Goal: Task Accomplishment & Management: Manage account settings

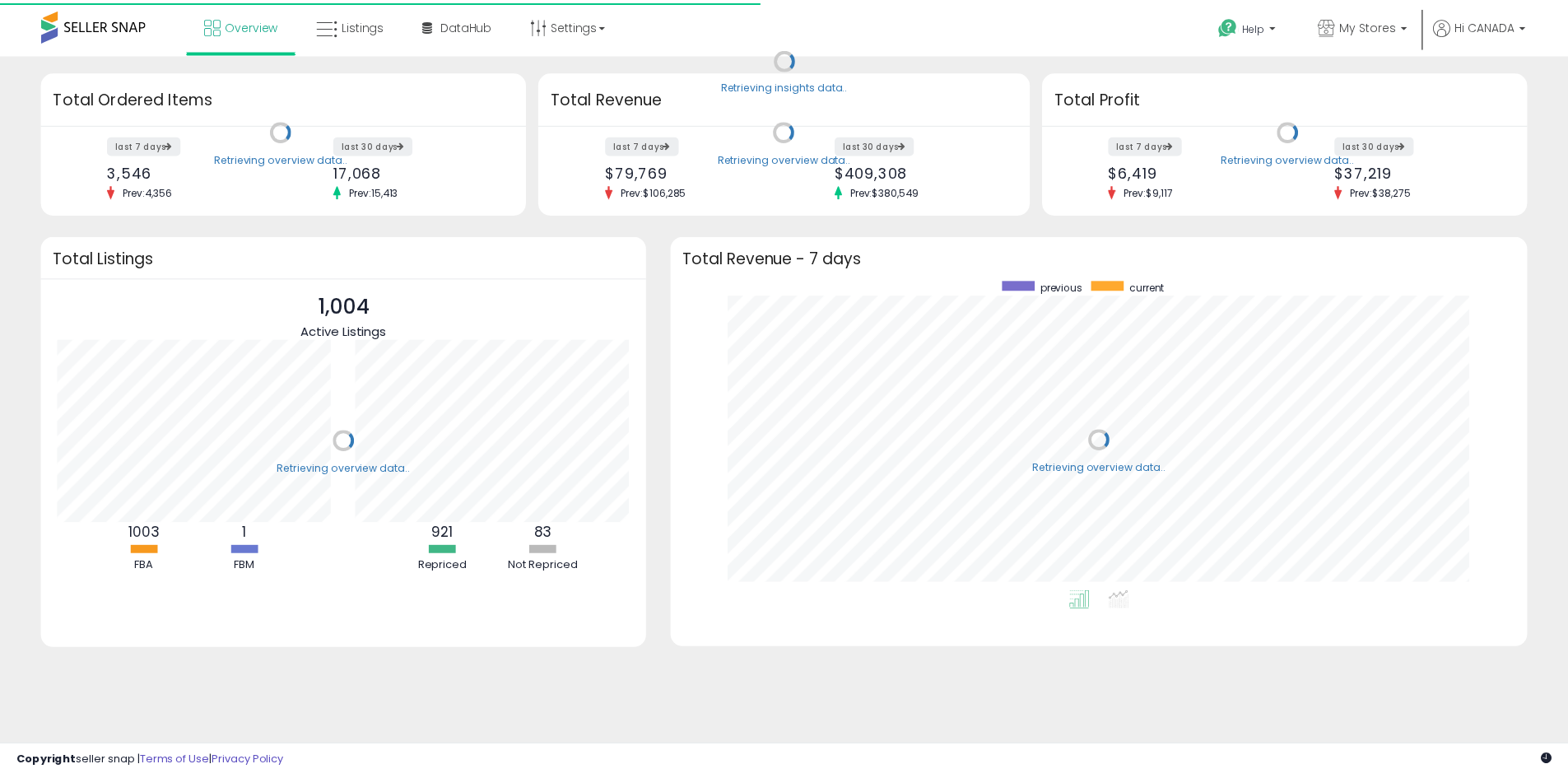
scroll to position [312, 830]
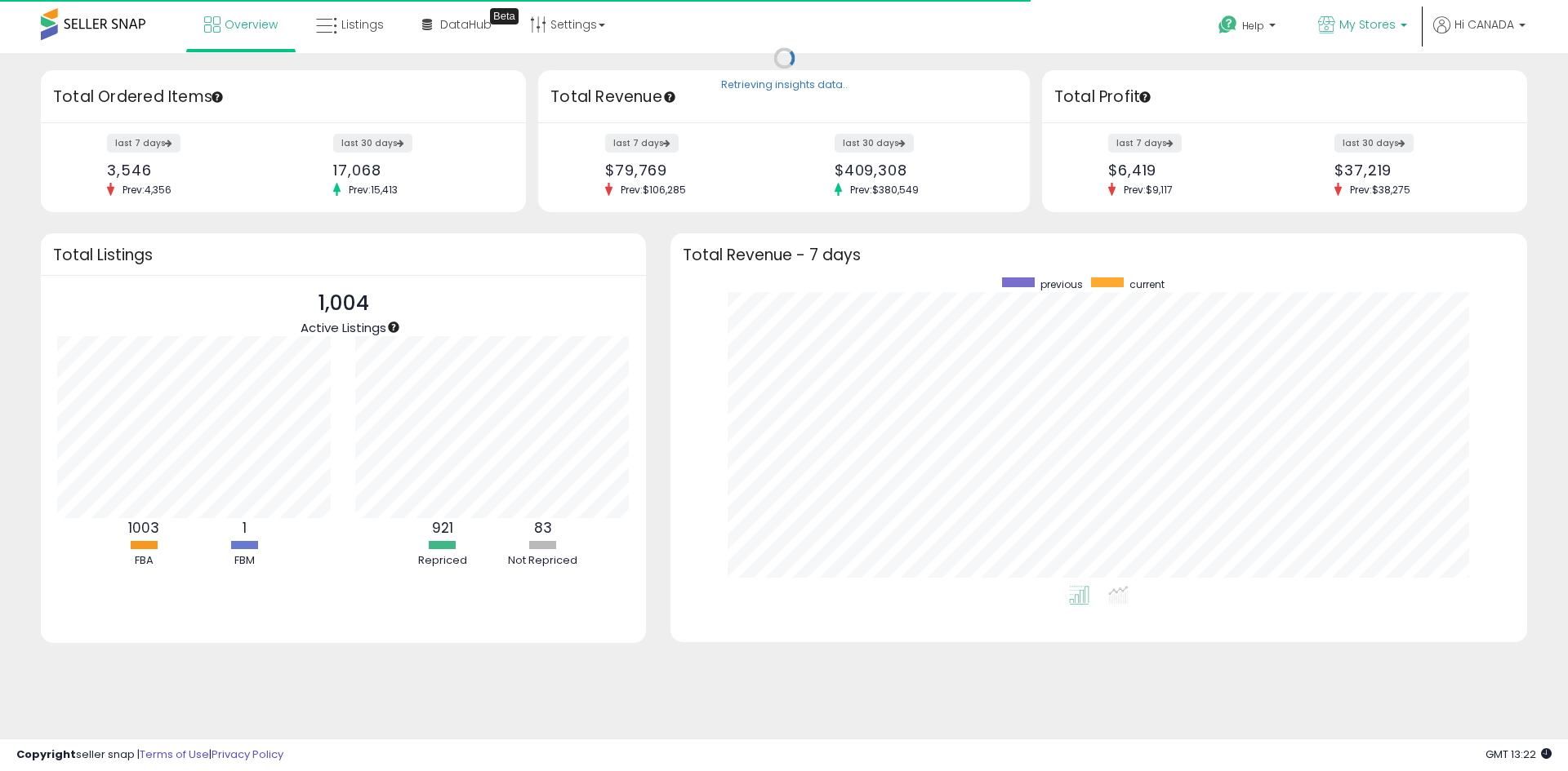
click at [1363, 14] on link "My Stores" at bounding box center [1363, 26] width 114 height 53
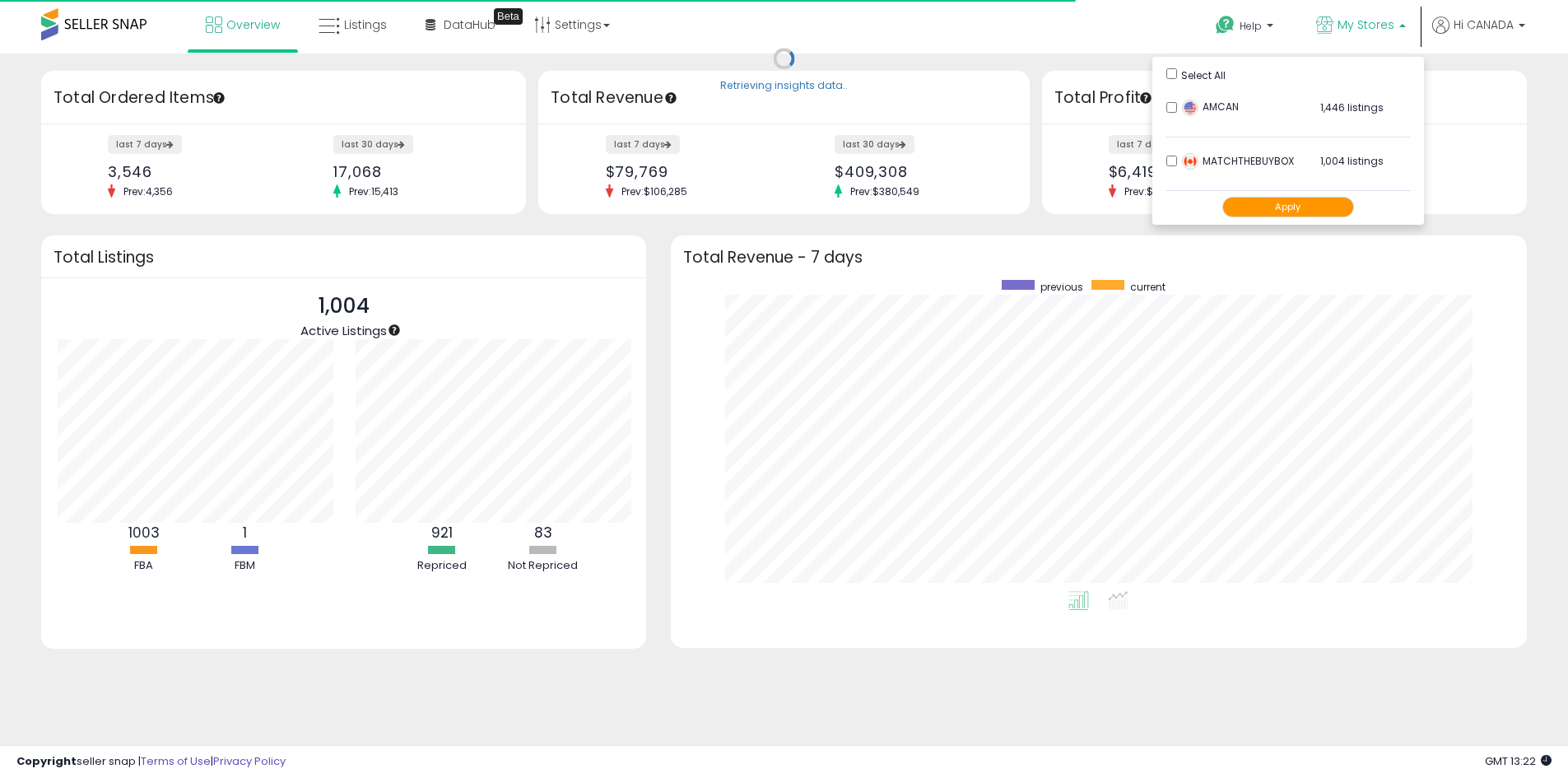
scroll to position [823279, 822378]
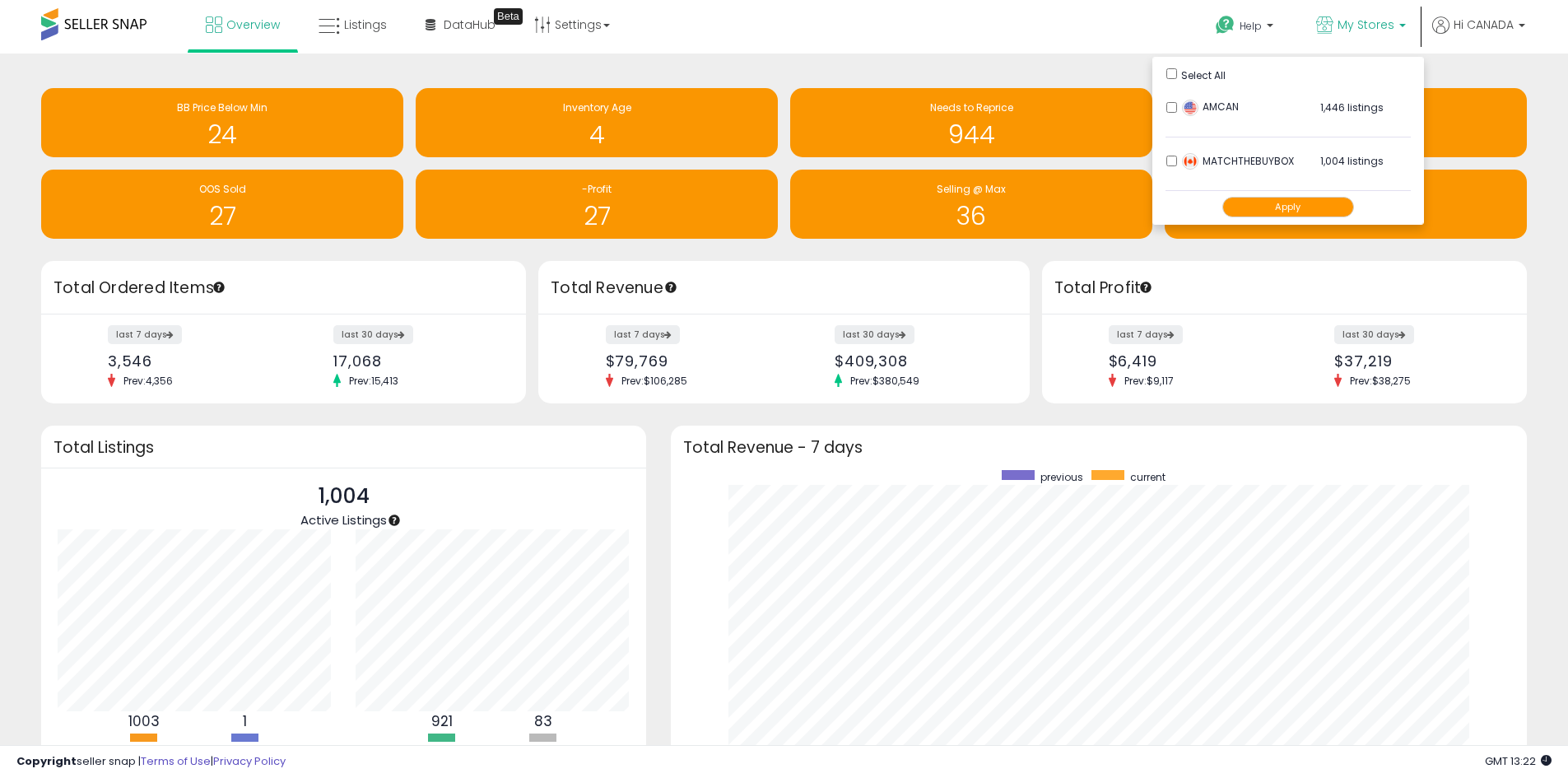
click at [1279, 203] on button "Apply" at bounding box center [1288, 207] width 132 height 20
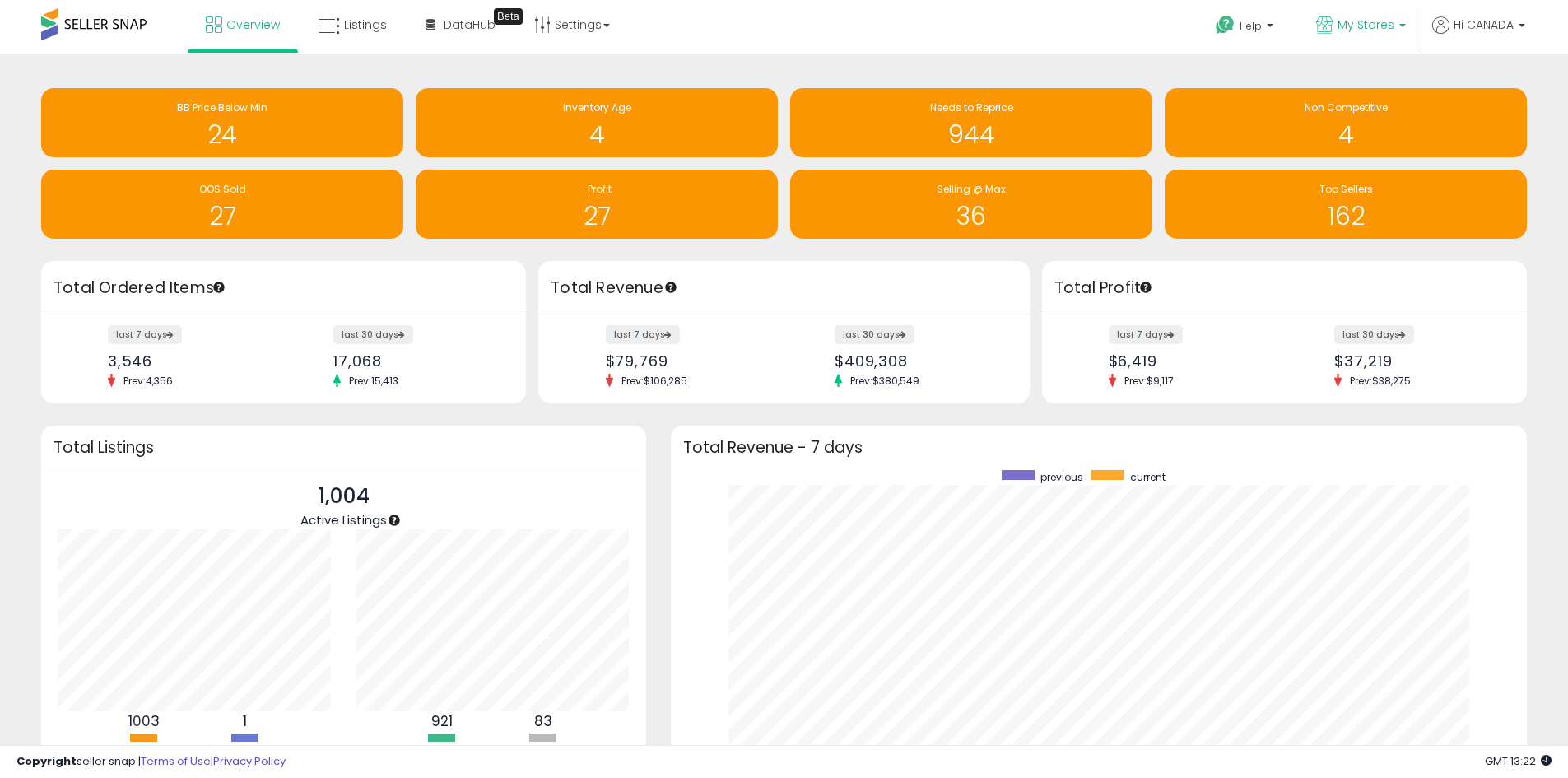
click at [1346, 23] on span "My Stores" at bounding box center [1366, 24] width 57 height 16
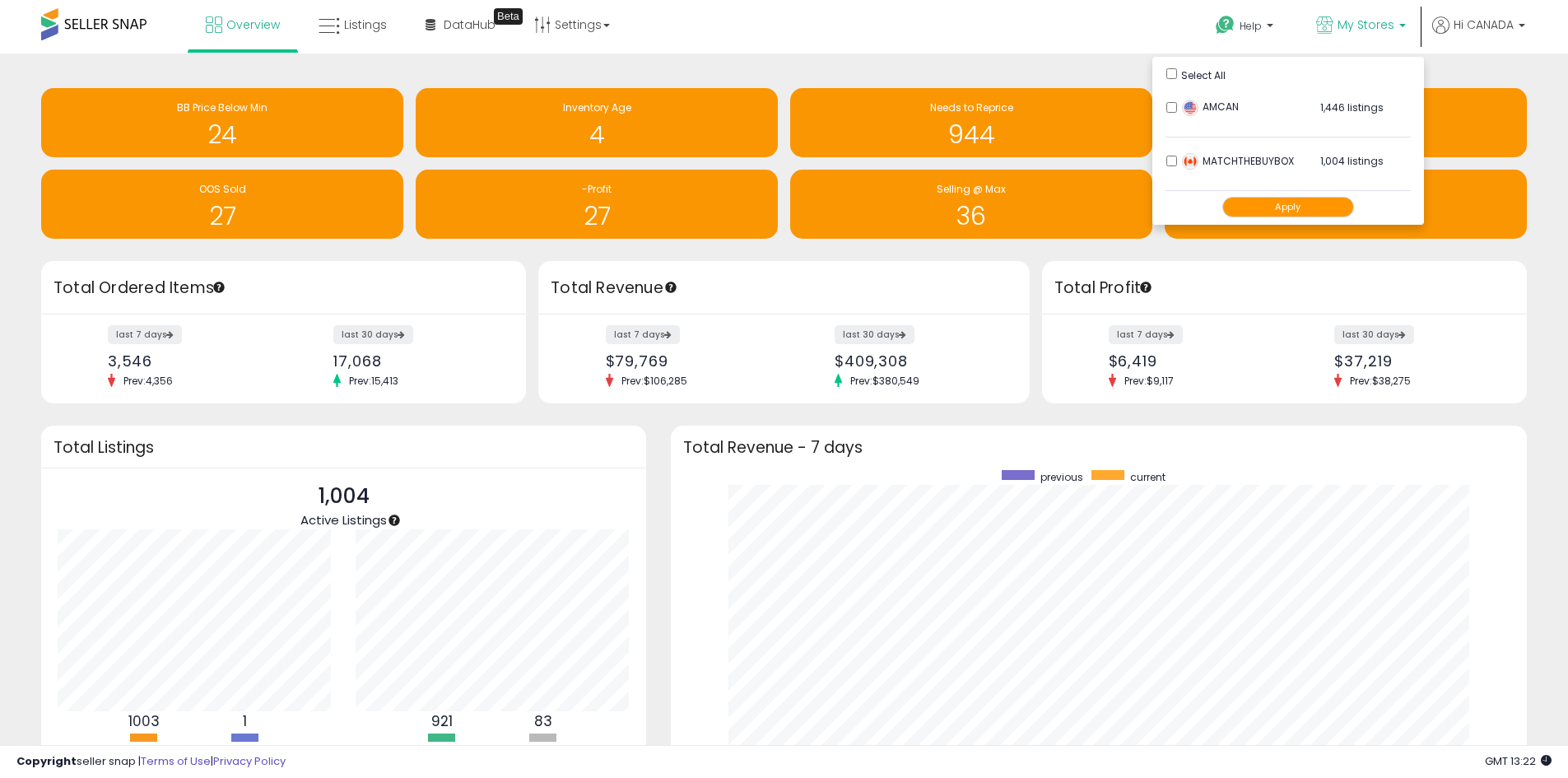
click at [1035, 45] on div "Help Contact Support Search Knowledge Hub Request a Feature My Stores" at bounding box center [1284, 35] width 519 height 70
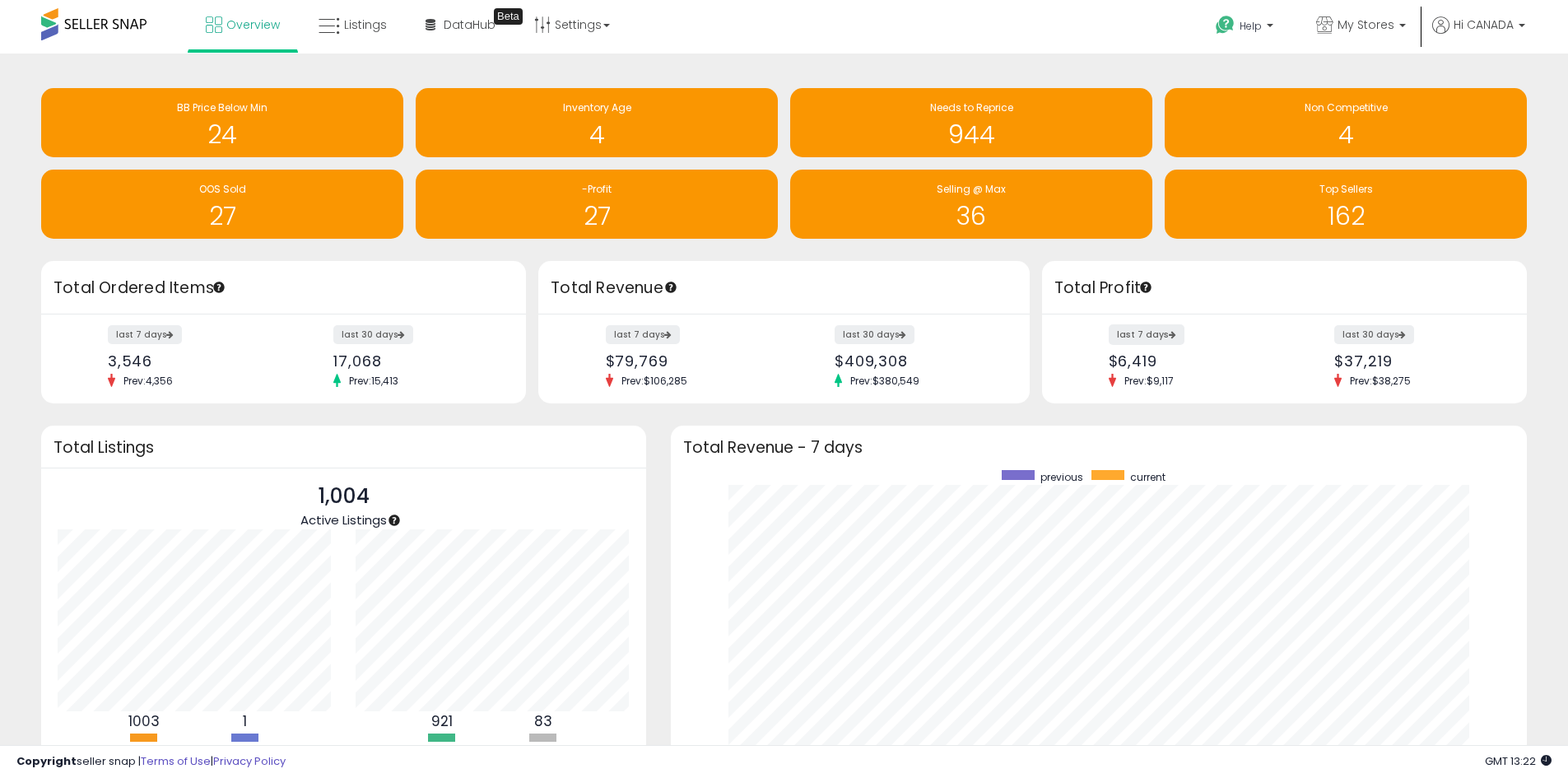
click at [1142, 335] on label "last 7 days" at bounding box center [1146, 335] width 76 height 20
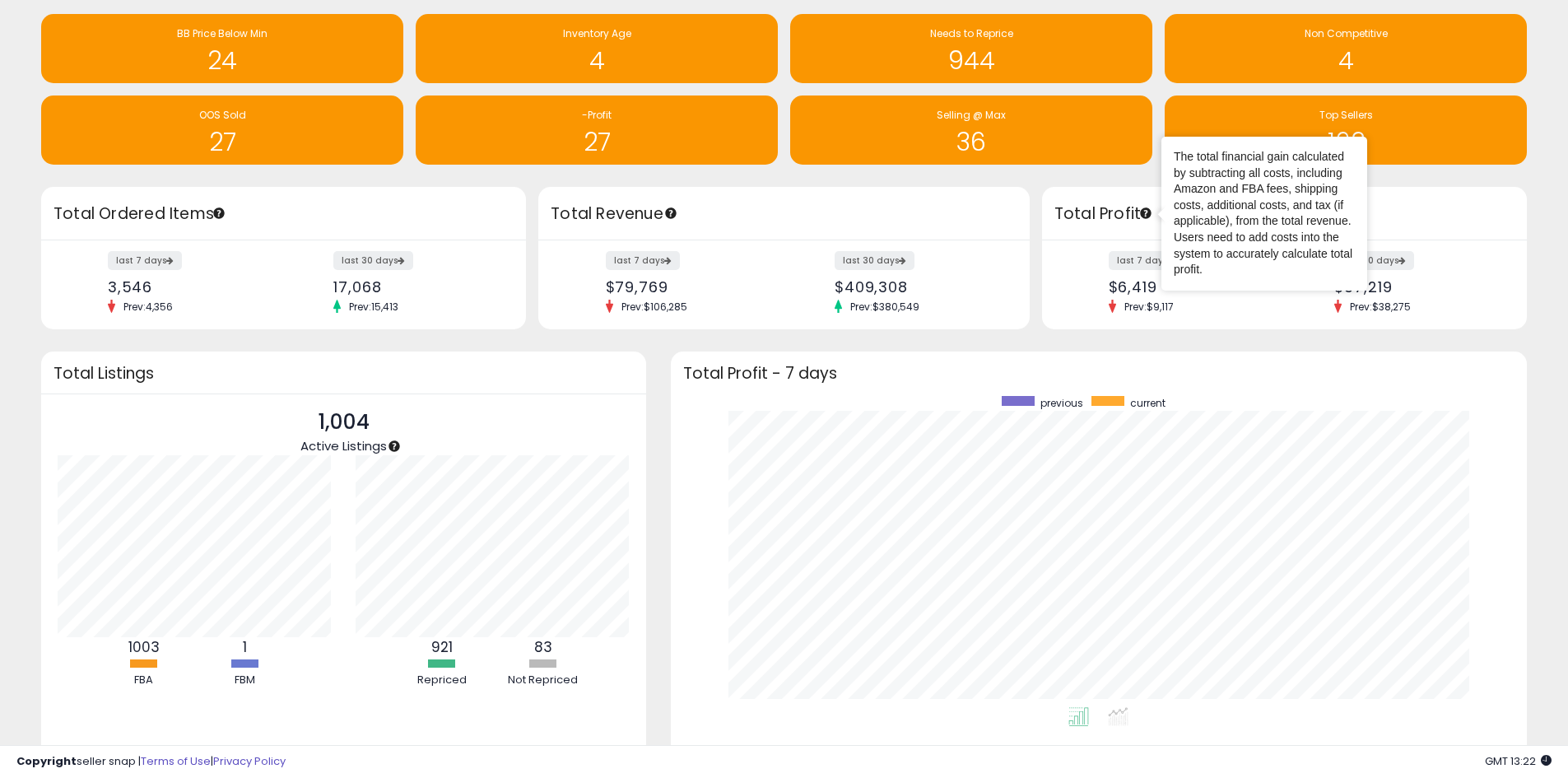
scroll to position [144, 0]
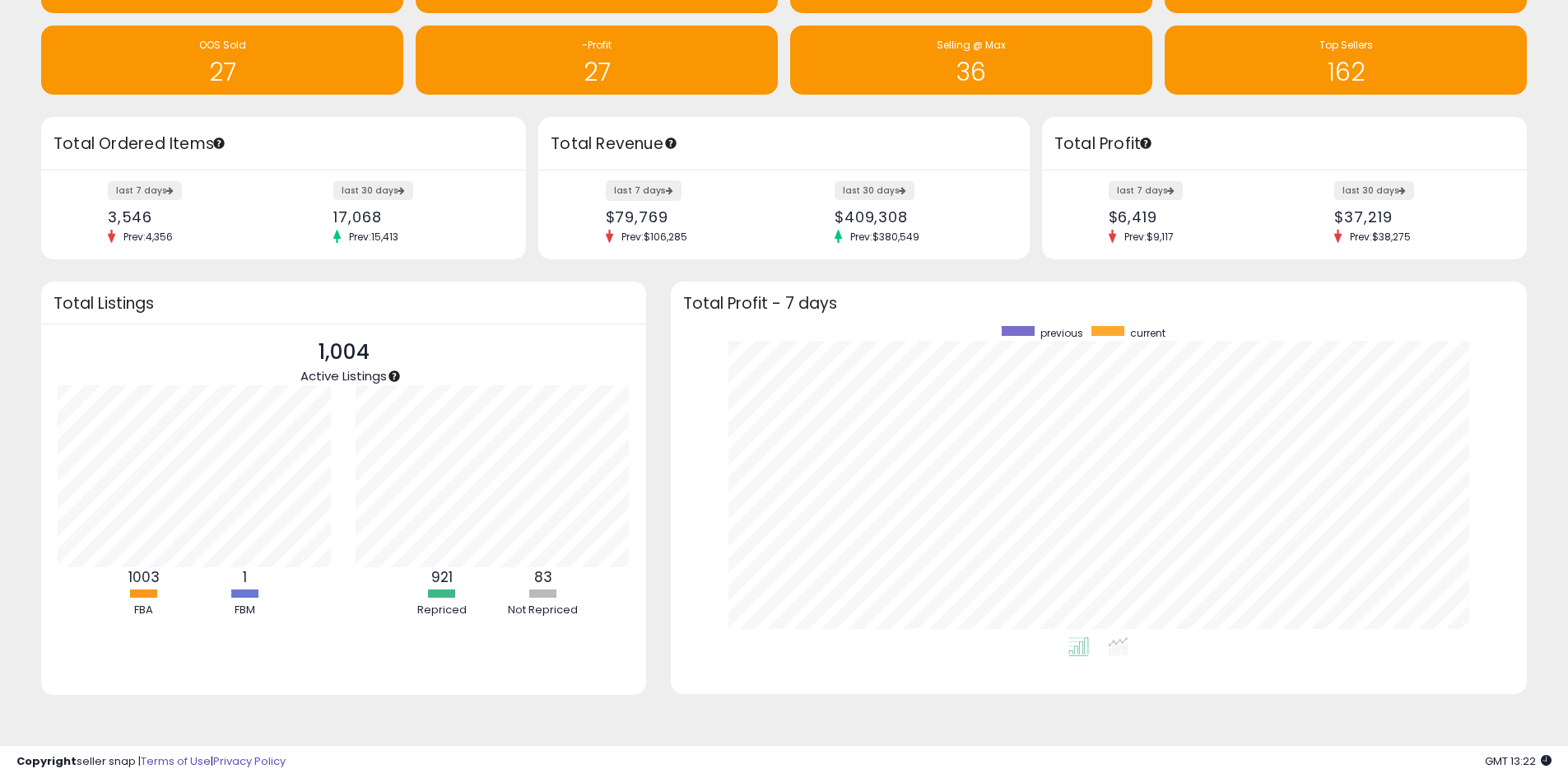
click at [648, 189] on label "last 7 days" at bounding box center [643, 190] width 76 height 20
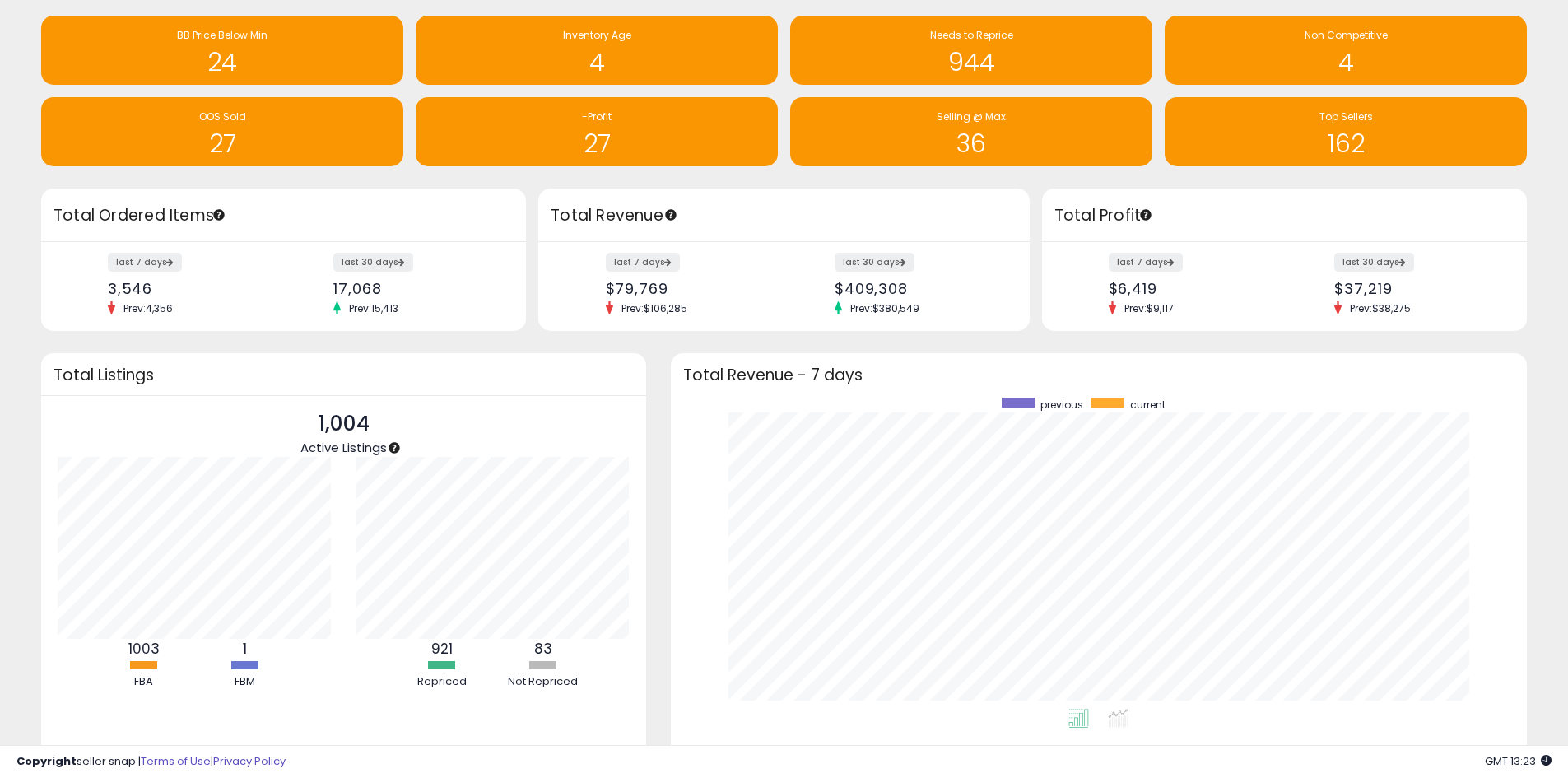
scroll to position [0, 0]
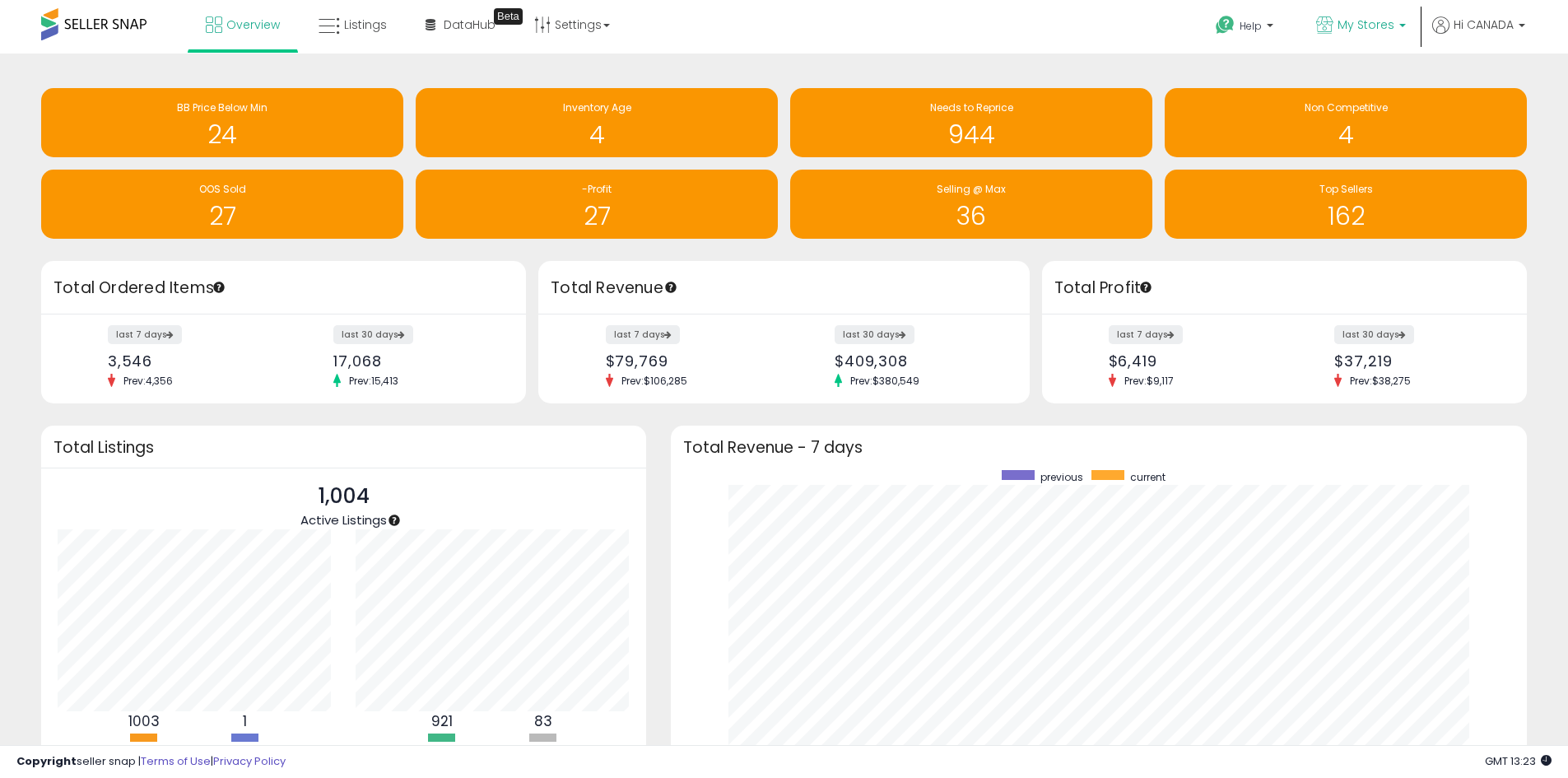
click at [1350, 21] on span "My Stores" at bounding box center [1366, 24] width 57 height 16
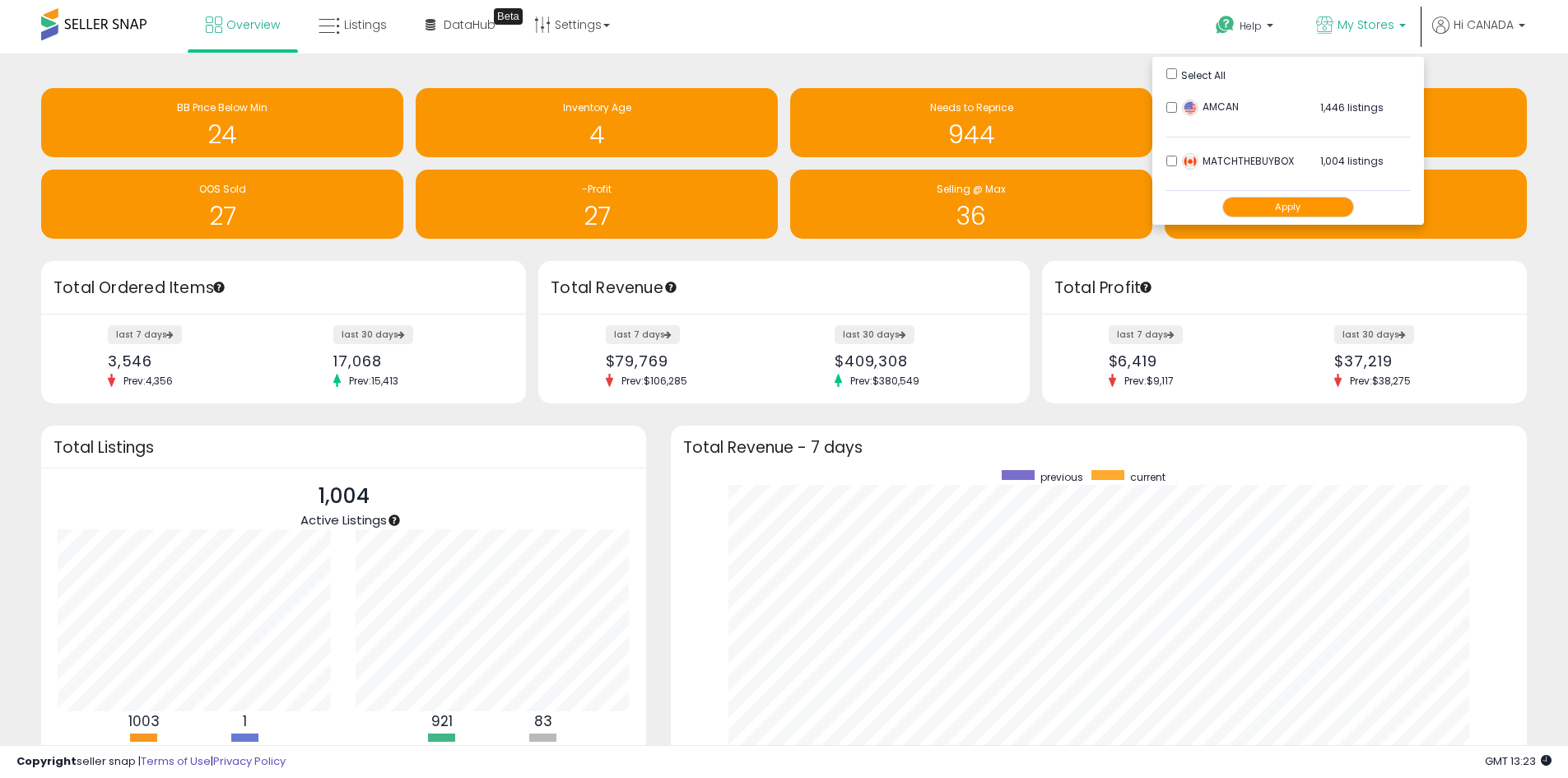
click at [1291, 205] on button "Apply" at bounding box center [1288, 207] width 132 height 20
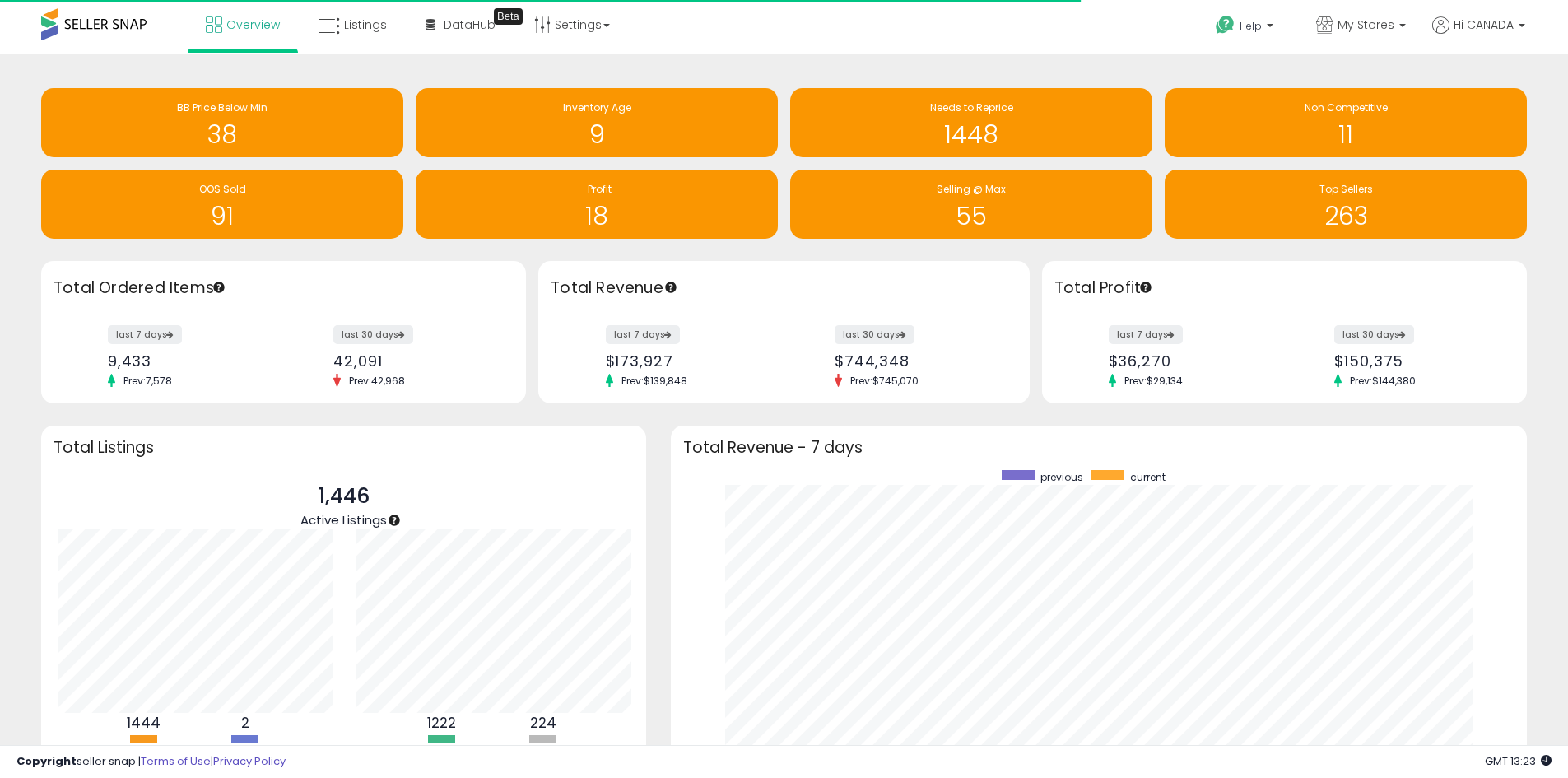
scroll to position [823279, 822378]
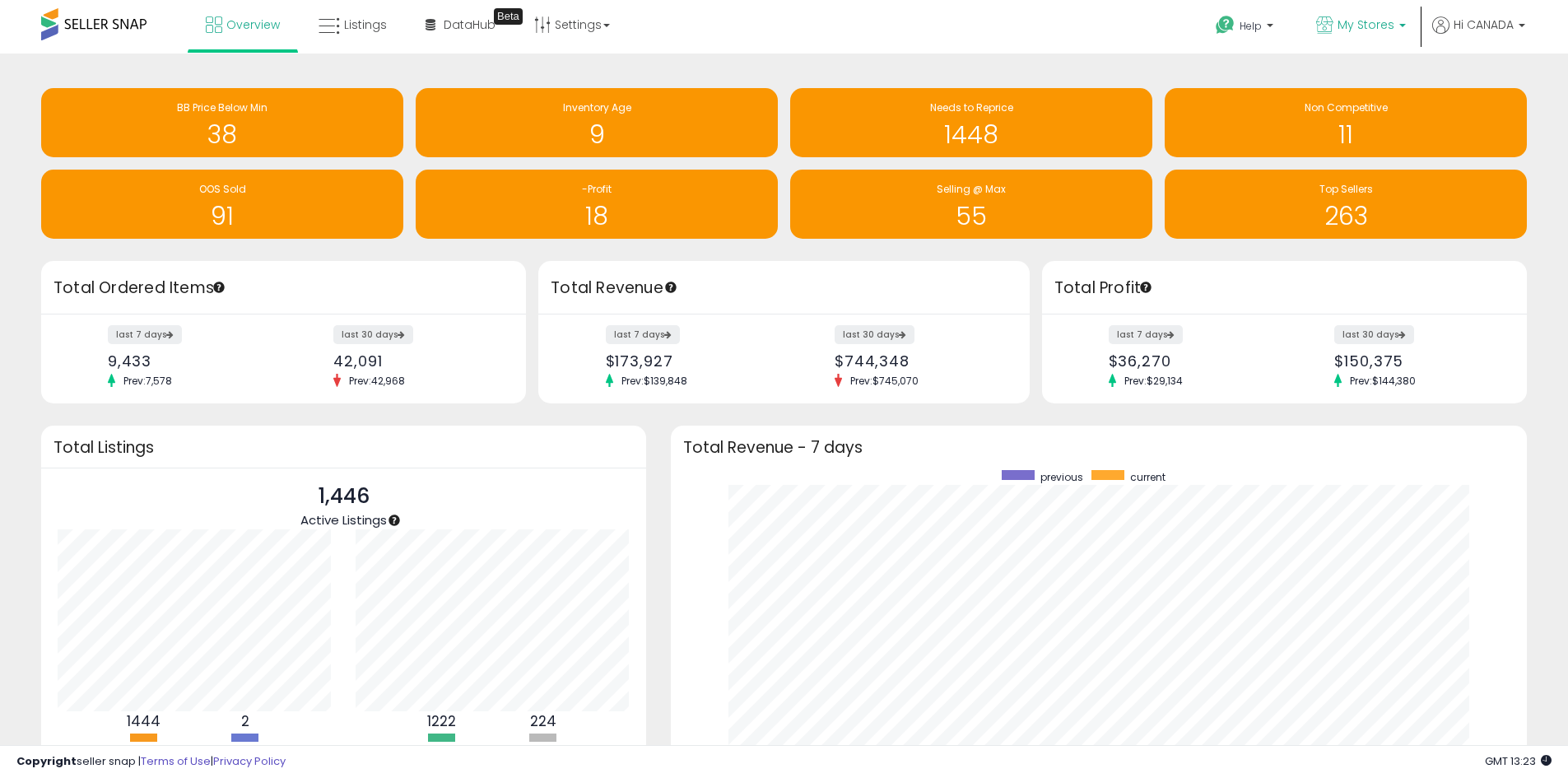
click at [1350, 36] on p "My Stores" at bounding box center [1362, 26] width 90 height 20
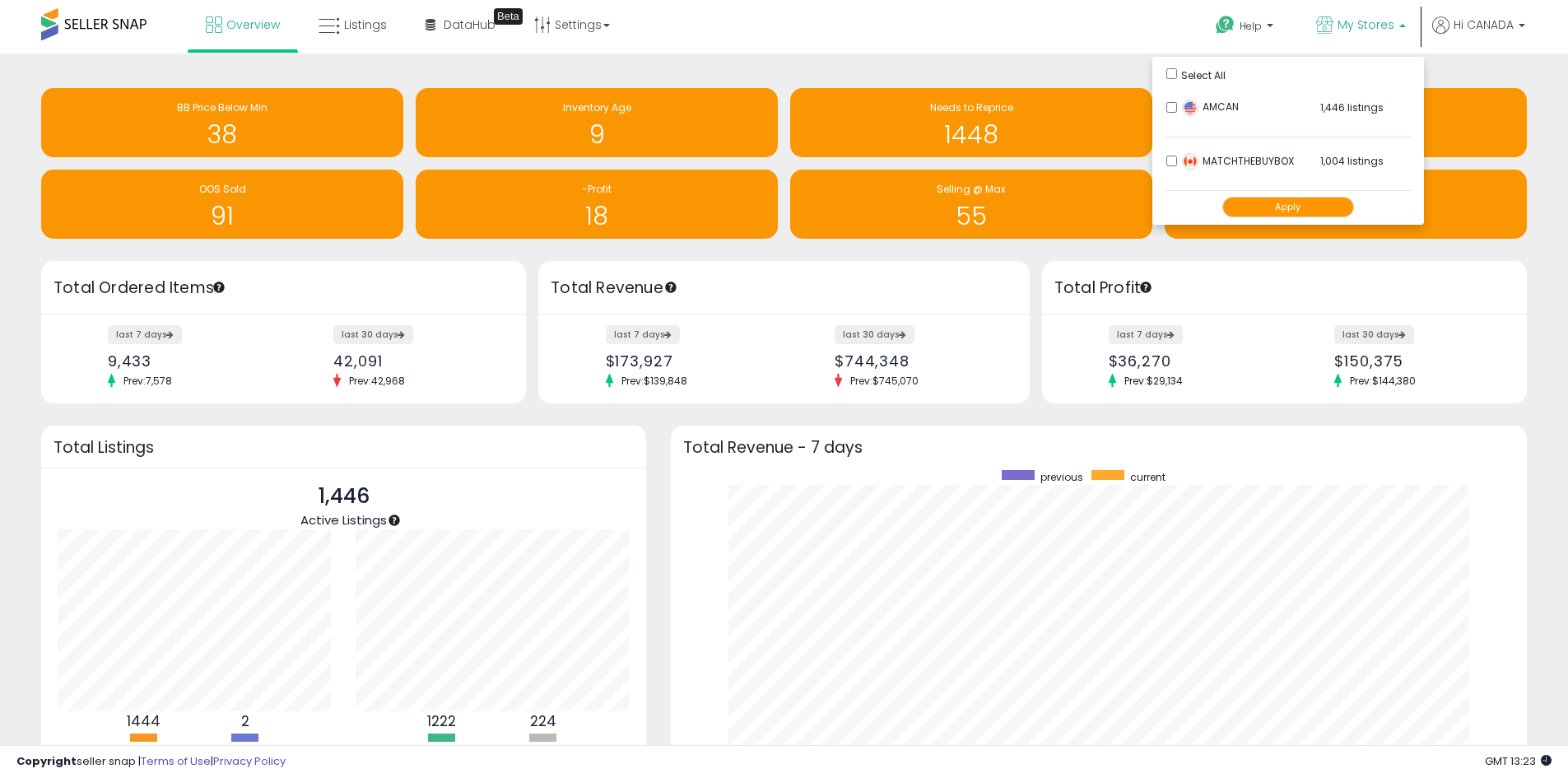
click at [1067, 48] on div "Help Contact Support Search Knowledge Hub Request a Feature My Stores" at bounding box center [1284, 35] width 519 height 70
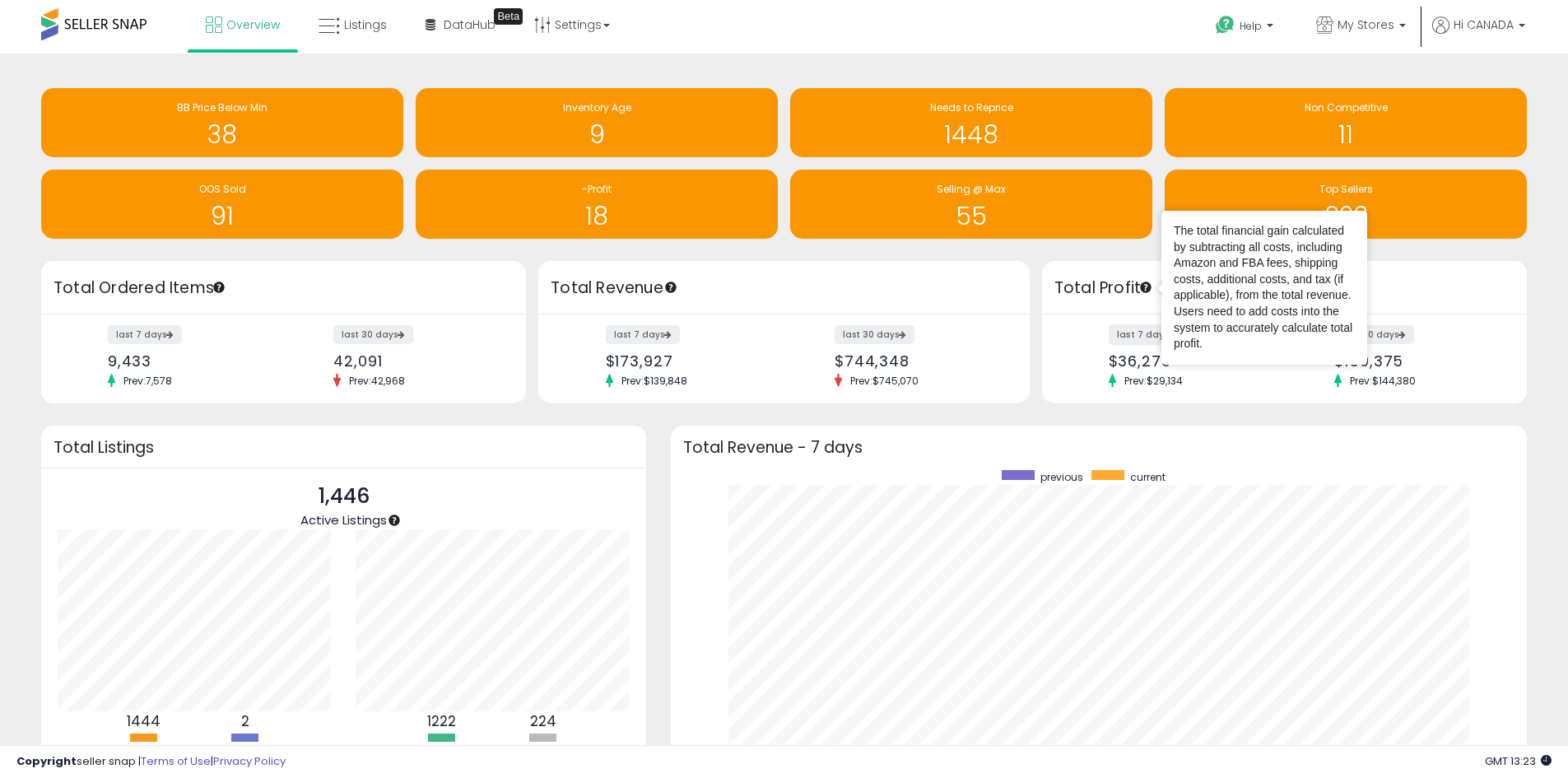
drag, startPoint x: 1139, startPoint y: 339, endPoint x: 1137, endPoint y: 330, distance: 9.2
click at [1139, 340] on label "last 7 days" at bounding box center [1146, 335] width 76 height 20
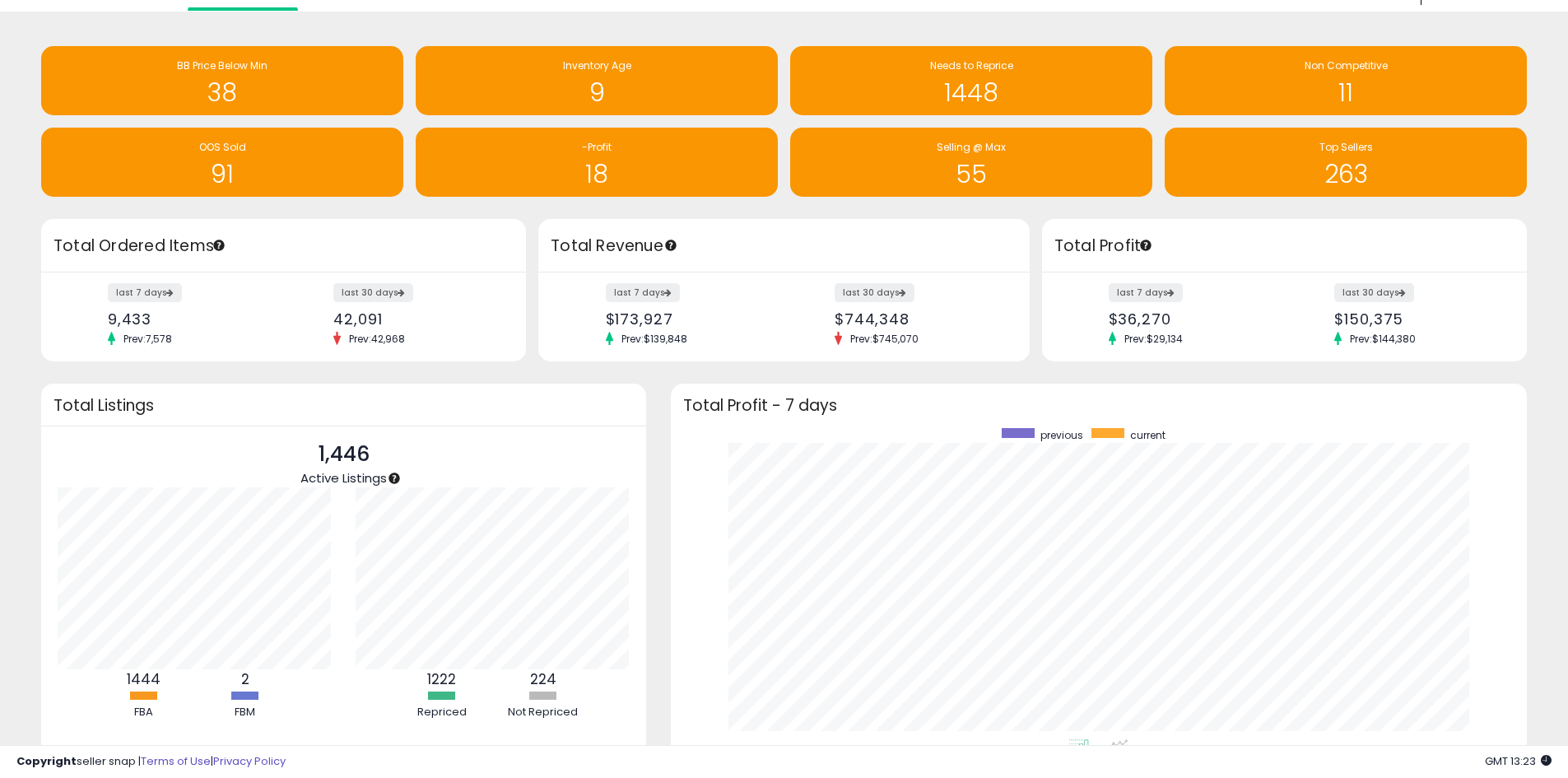
scroll to position [82, 0]
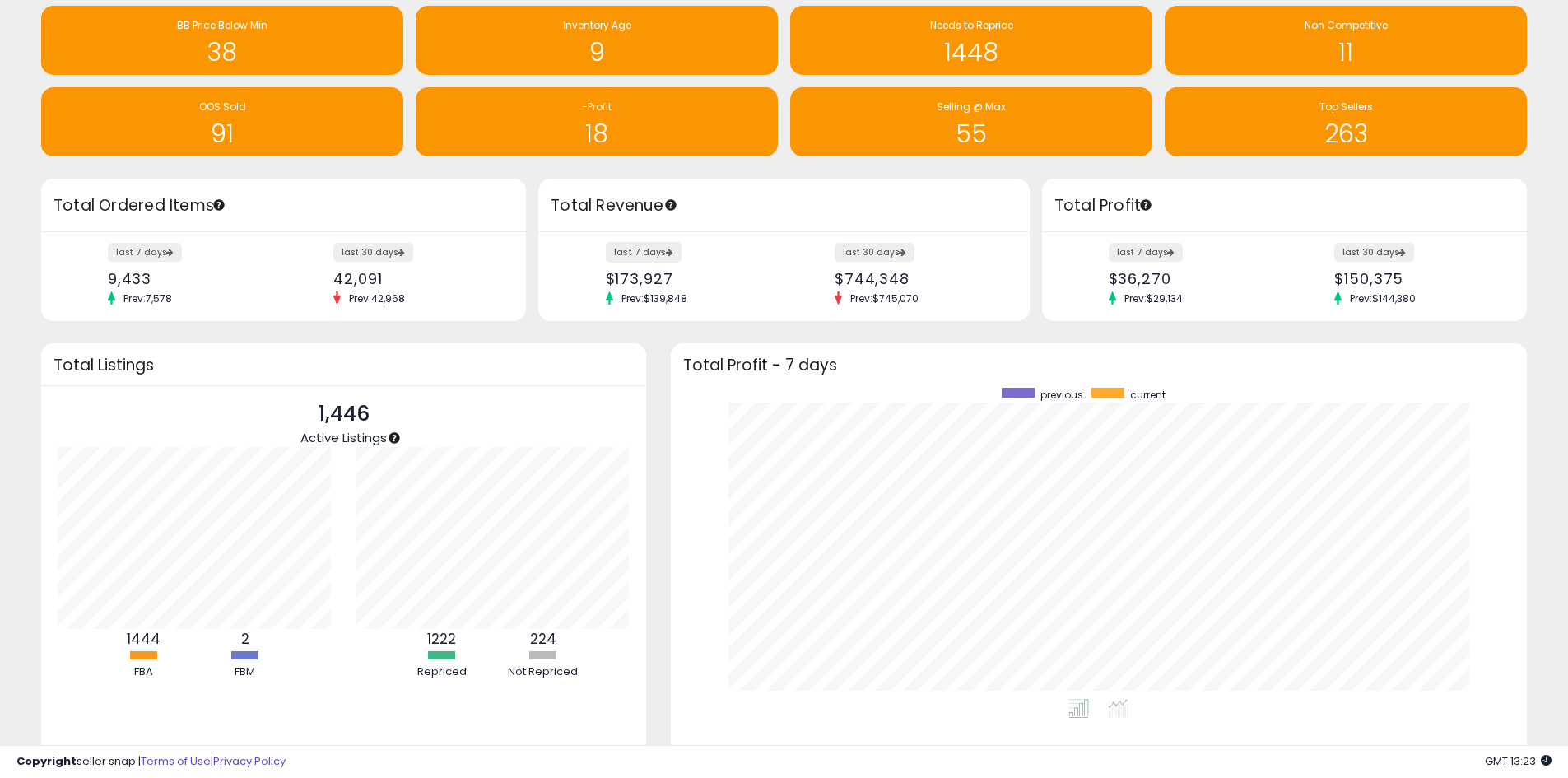
click at [657, 252] on label "last 7 days" at bounding box center [643, 252] width 76 height 20
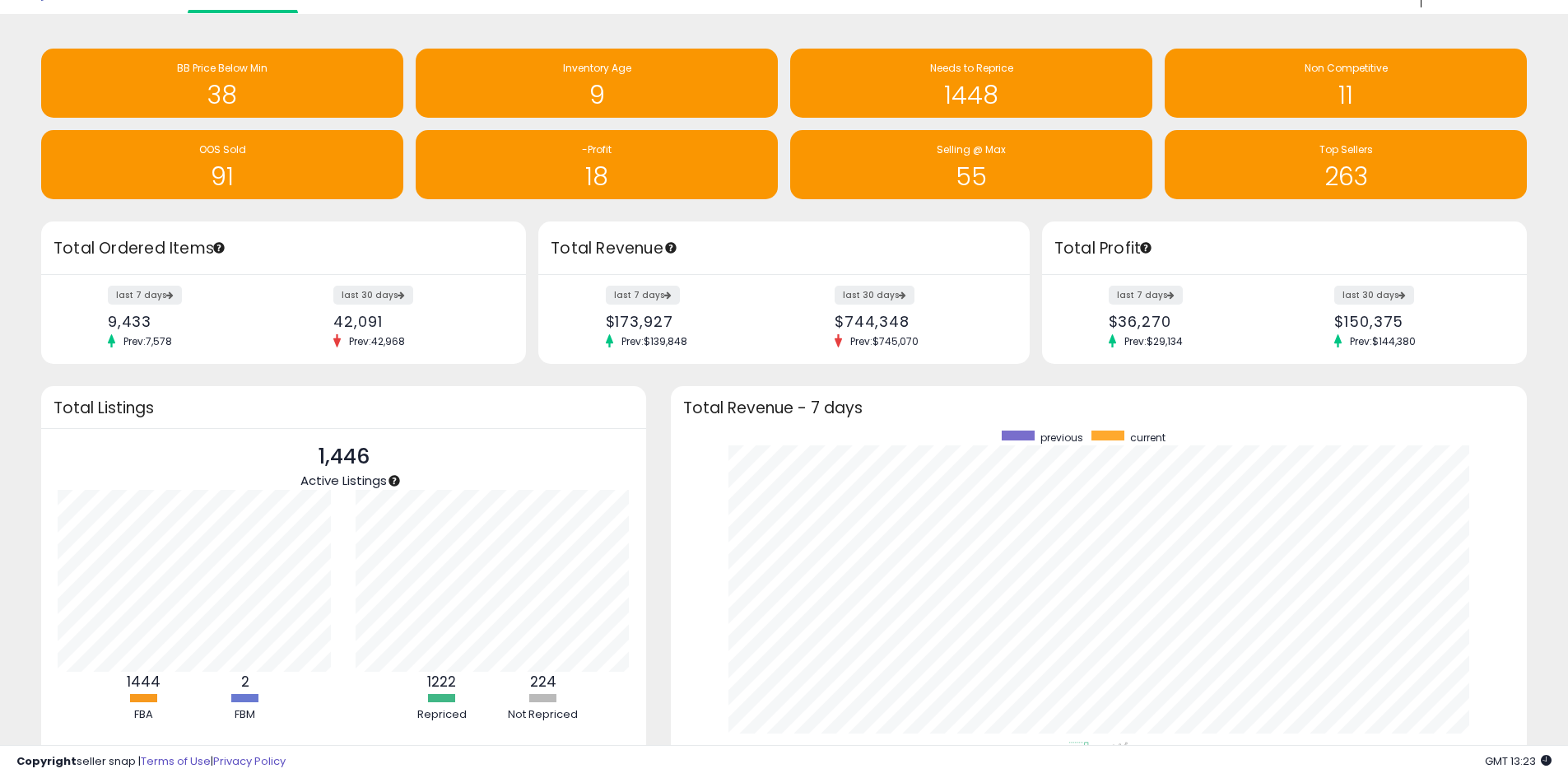
scroll to position [0, 0]
